Goal: Task Accomplishment & Management: Manage account settings

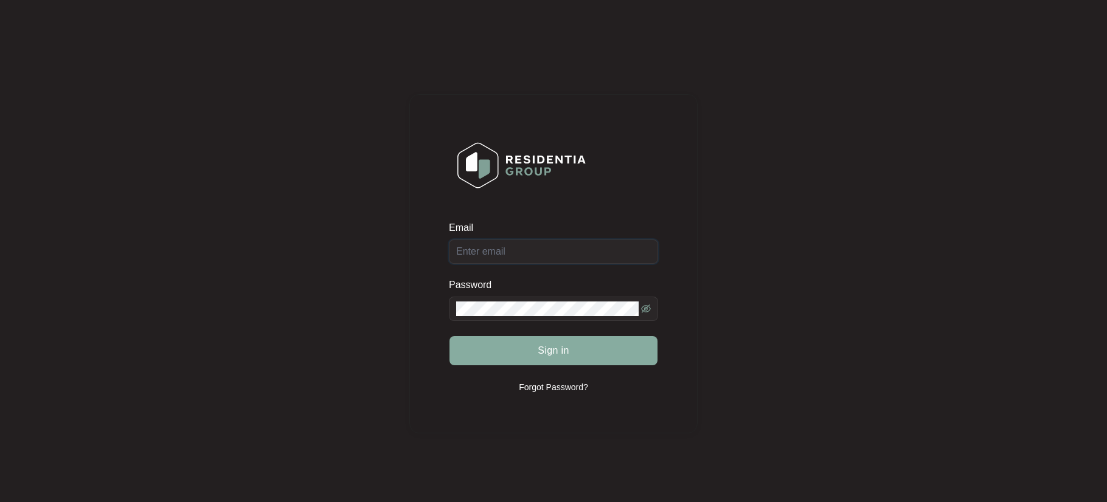
type input "[EMAIL_ADDRESS][DOMAIN_NAME]"
click at [553, 350] on span "Sign in" at bounding box center [554, 351] width 32 height 15
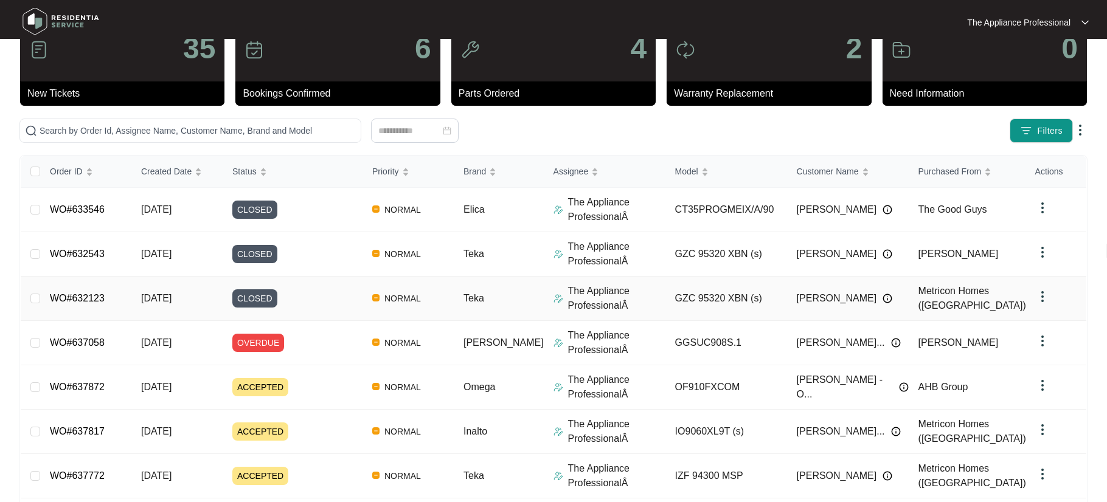
scroll to position [151, 0]
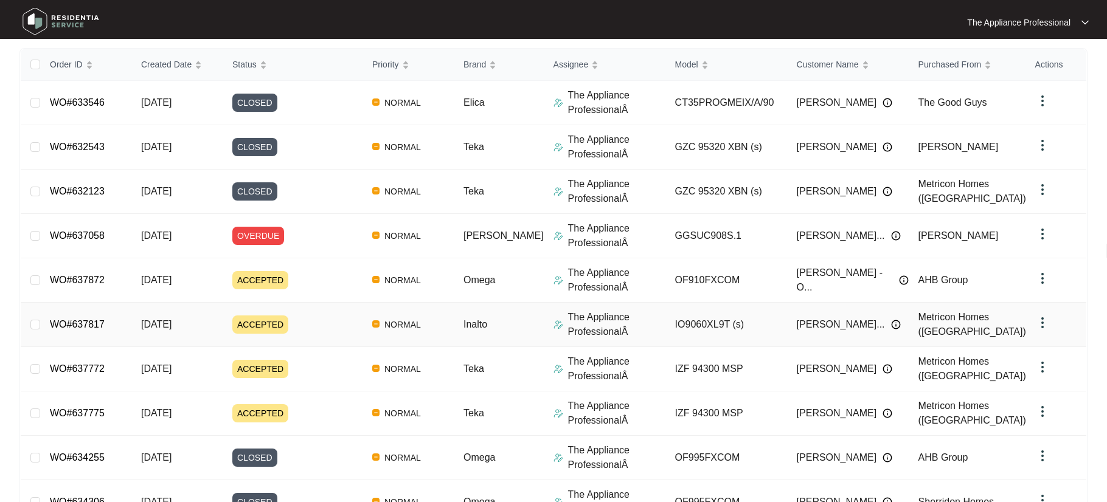
click at [283, 333] on span "ACCEPTED" at bounding box center [260, 325] width 56 height 18
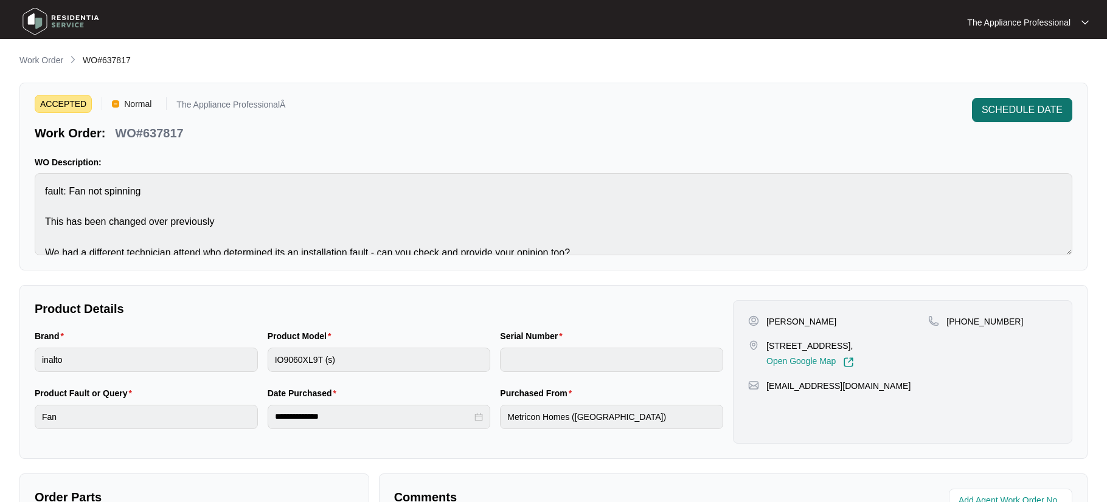
click at [1041, 111] on span "SCHEDULE DATE" at bounding box center [1022, 110] width 81 height 15
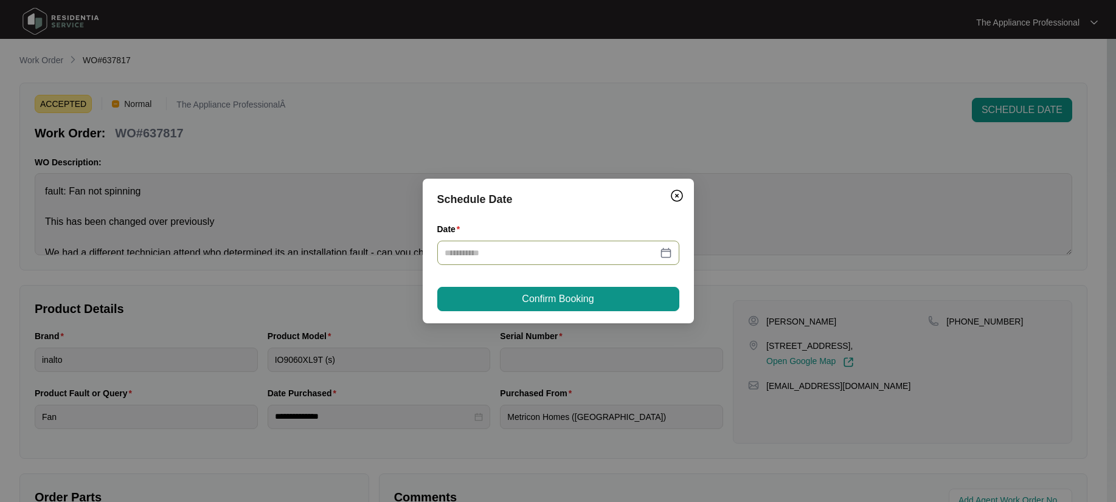
click at [668, 256] on div at bounding box center [558, 252] width 227 height 13
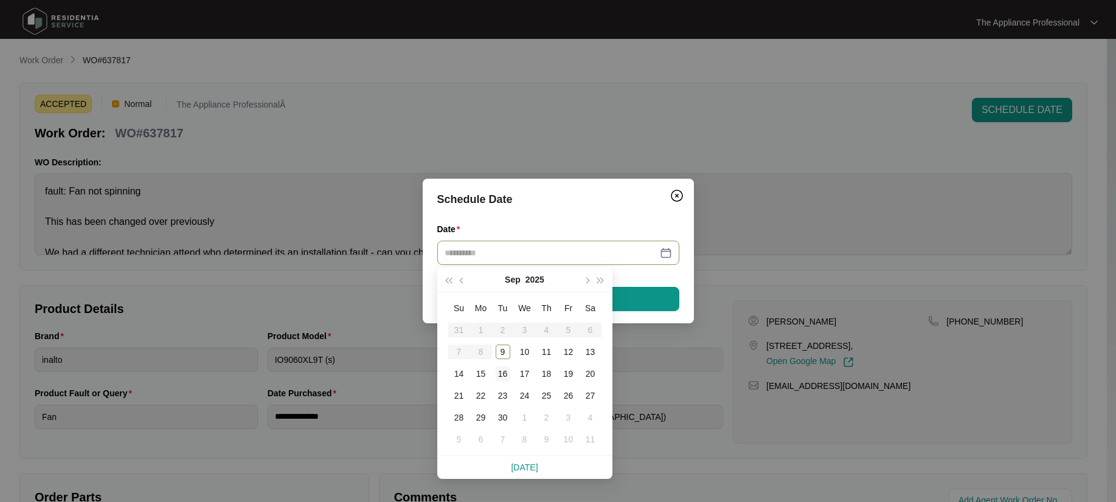
type input "**********"
click at [504, 376] on div "16" at bounding box center [503, 374] width 15 height 15
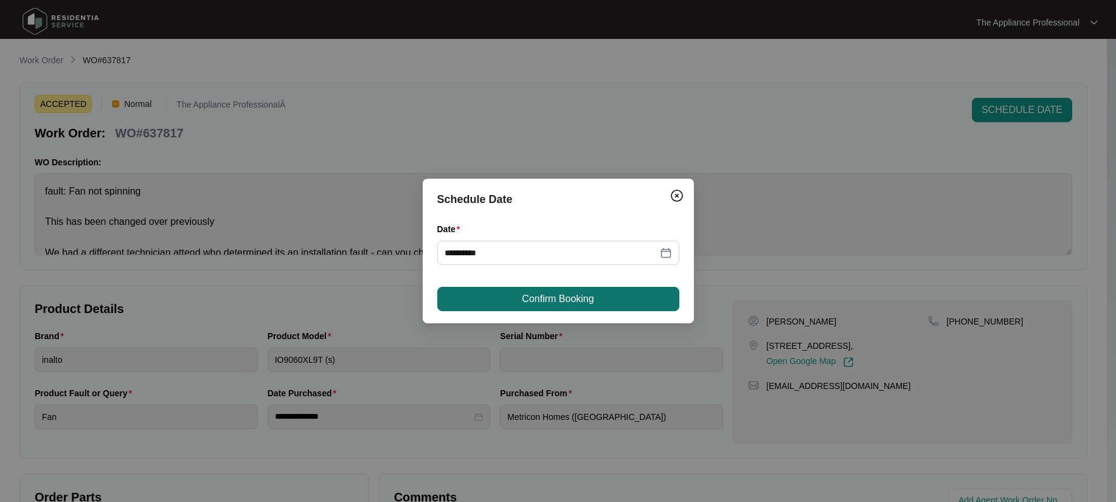
click at [564, 308] on button "Confirm Booking" at bounding box center [558, 299] width 242 height 24
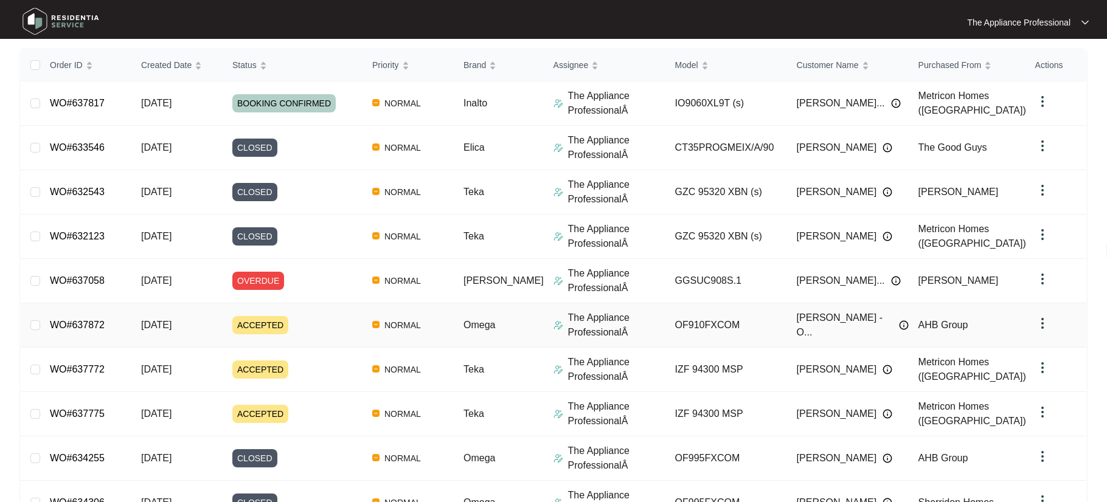
scroll to position [232, 0]
